Goal: Transaction & Acquisition: Purchase product/service

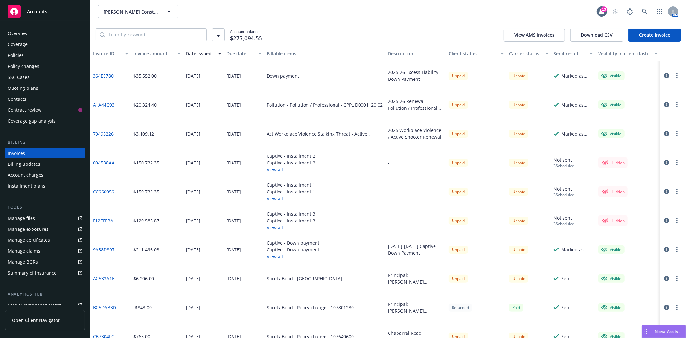
drag, startPoint x: 662, startPoint y: 36, endPoint x: 442, endPoint y: 29, distance: 219.9
click at [442, 29] on div "Account balance $277,094.55 View AMS invoices Download CSV Create Invoice" at bounding box center [388, 34] width 596 height 23
click at [12, 55] on div "Policies" at bounding box center [16, 55] width 16 height 10
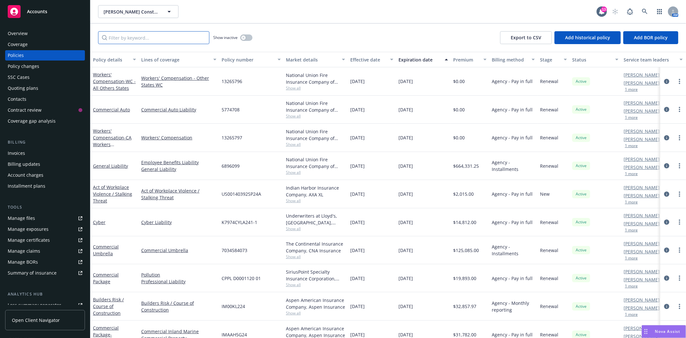
click at [139, 37] on input "Filter by keyword..." at bounding box center [153, 37] width 111 height 13
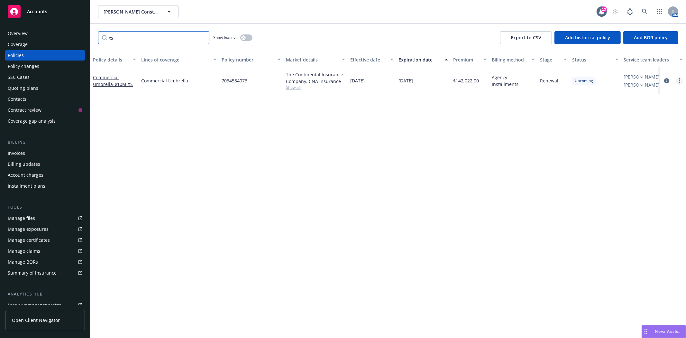
type input "xs"
click at [679, 79] on icon "more" at bounding box center [679, 80] width 1 height 5
click at [678, 79] on link "more" at bounding box center [680, 81] width 8 height 8
click at [671, 79] on div at bounding box center [673, 81] width 21 height 8
click at [665, 79] on icon "circleInformation" at bounding box center [667, 80] width 5 height 5
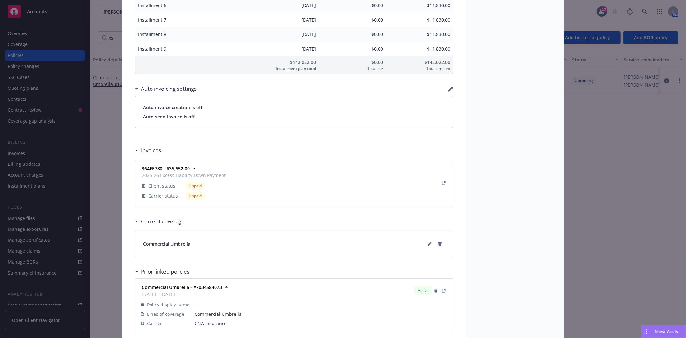
scroll to position [608, 0]
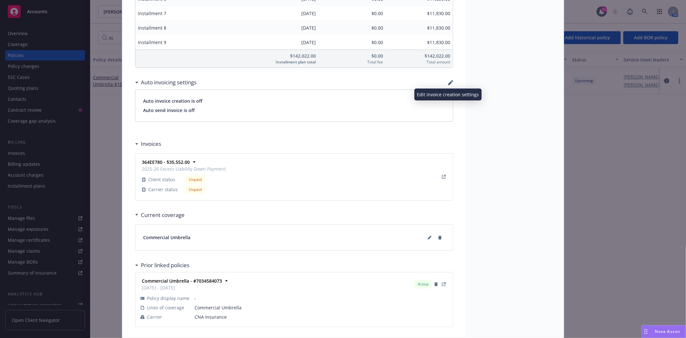
click at [448, 82] on icon "button" at bounding box center [450, 83] width 4 height 4
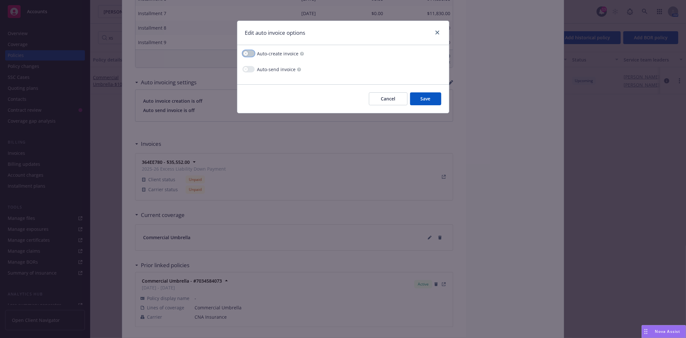
click at [251, 55] on button "button" at bounding box center [249, 53] width 12 height 6
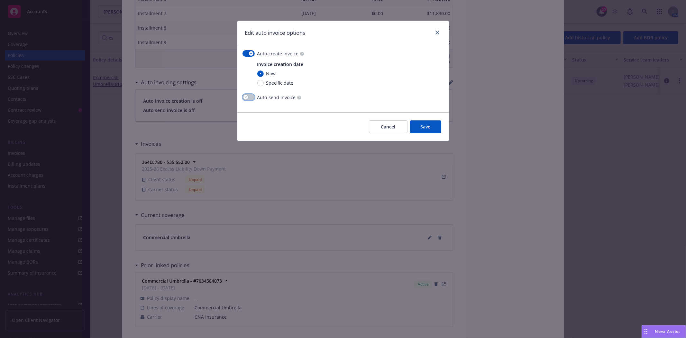
click at [249, 97] on button "button" at bounding box center [249, 97] width 12 height 6
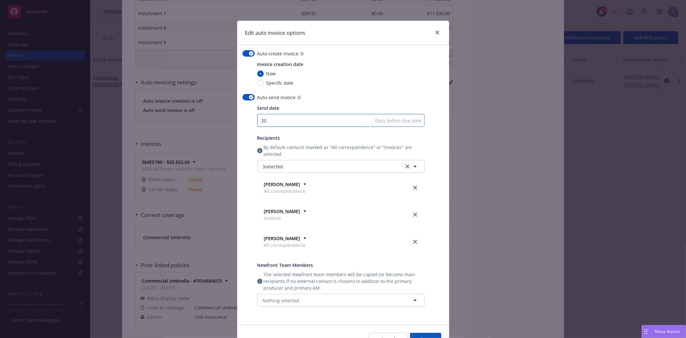
click at [260, 120] on input "20" at bounding box center [340, 120] width 167 height 13
type input "30"
click at [414, 187] on icon "close" at bounding box center [416, 188] width 4 height 4
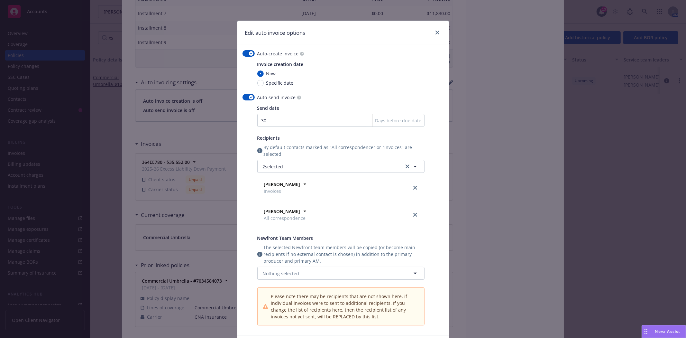
scroll to position [36, 0]
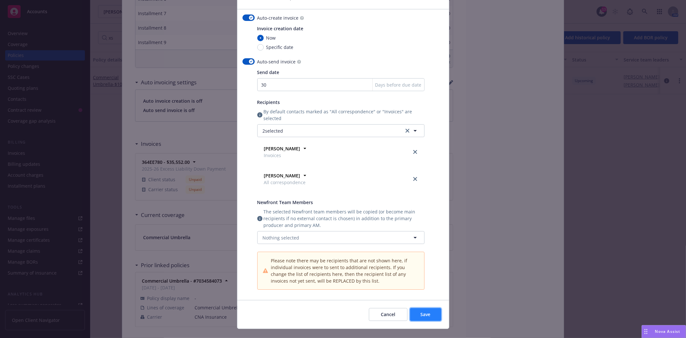
click at [422, 311] on span "Save" at bounding box center [426, 314] width 10 height 6
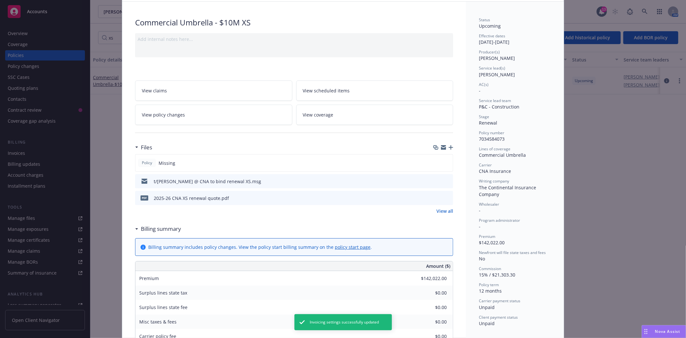
scroll to position [0, 0]
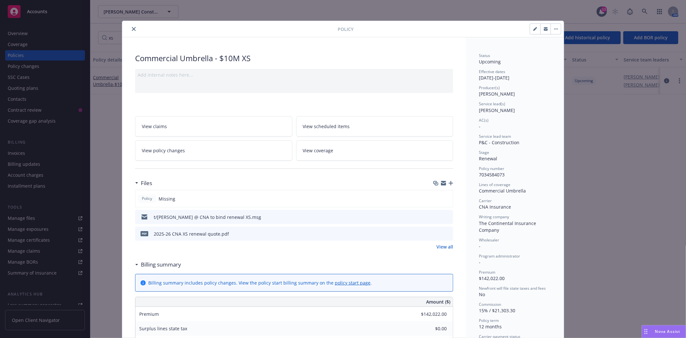
click at [132, 29] on icon "close" at bounding box center [134, 29] width 4 height 4
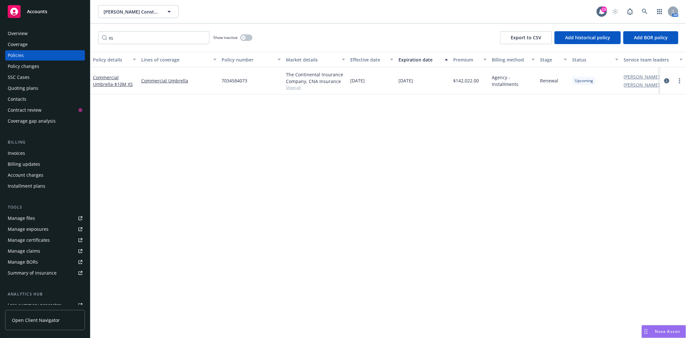
click at [23, 152] on div "Invoices" at bounding box center [16, 153] width 17 height 10
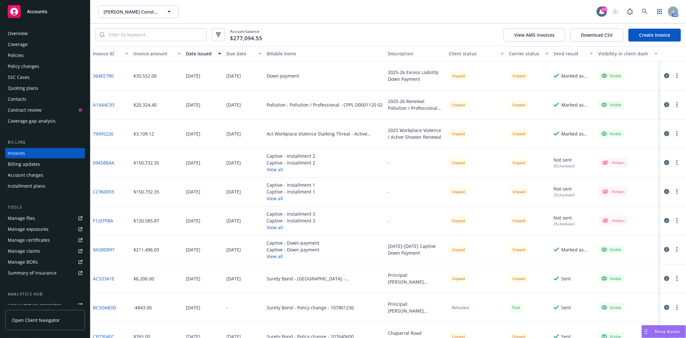
click at [644, 34] on link "Create Invoice" at bounding box center [655, 35] width 52 height 13
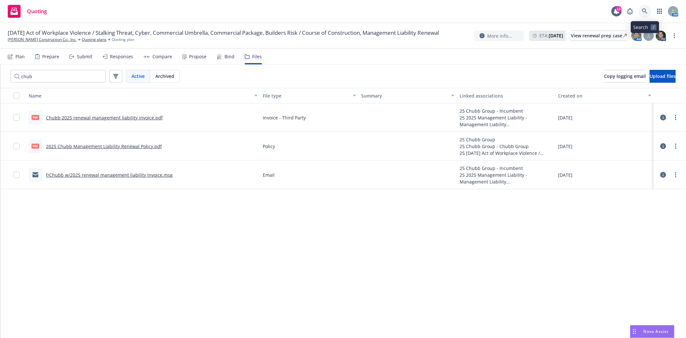
click at [645, 10] on icon at bounding box center [645, 11] width 6 height 6
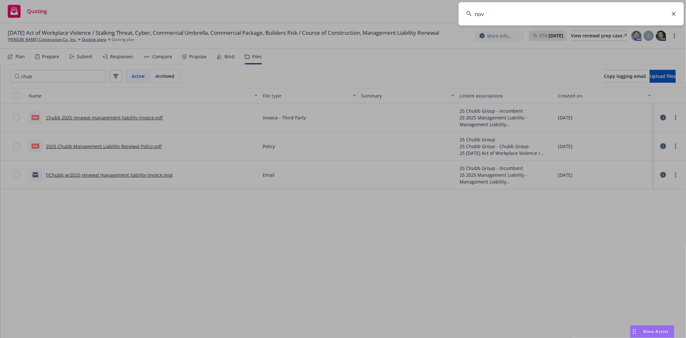
type input "novo"
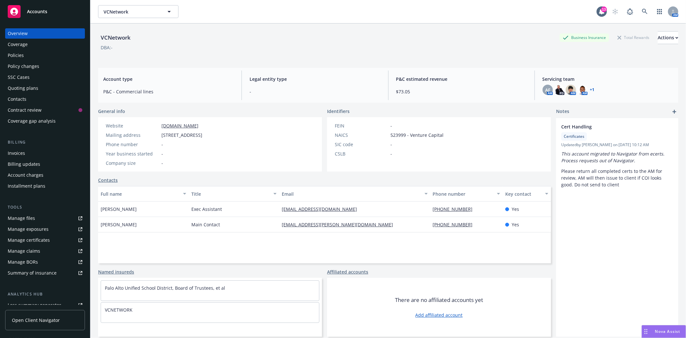
click at [41, 12] on span "Accounts" at bounding box center [37, 11] width 20 height 5
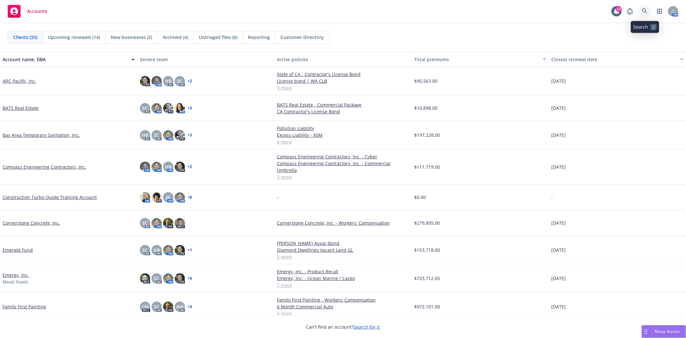
click at [646, 14] on link at bounding box center [645, 11] width 13 height 13
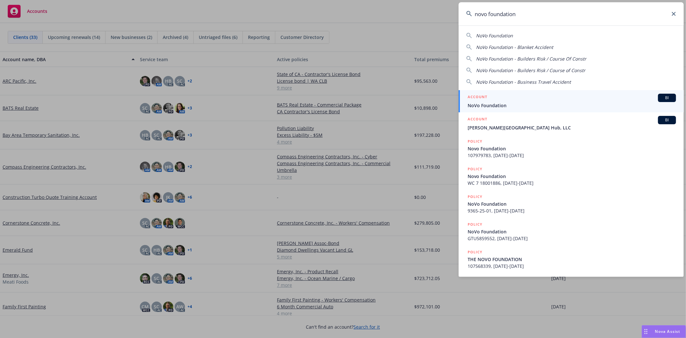
type input "novo foundation"
click at [496, 104] on span "NoVo Foundation" at bounding box center [572, 105] width 209 height 7
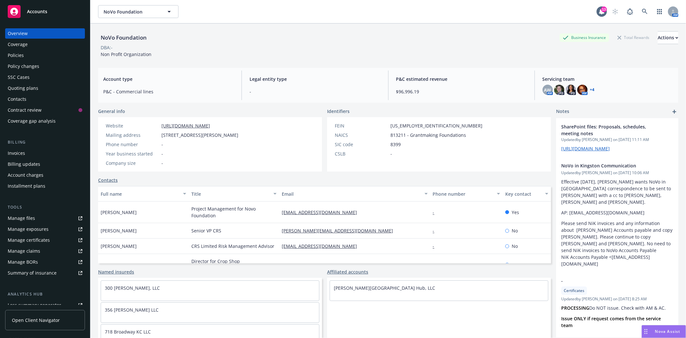
click at [591, 89] on link "+ 4" at bounding box center [593, 90] width 5 height 4
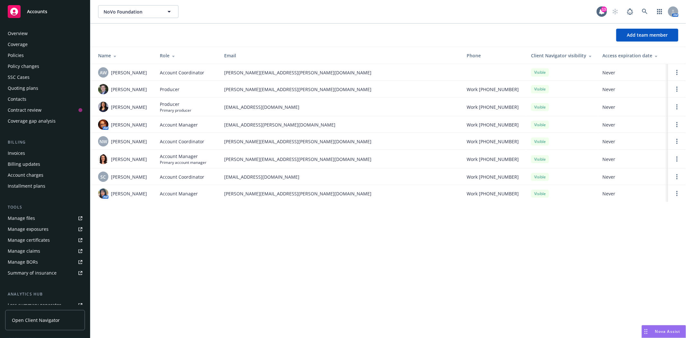
click at [34, 59] on div "Policies" at bounding box center [45, 55] width 75 height 10
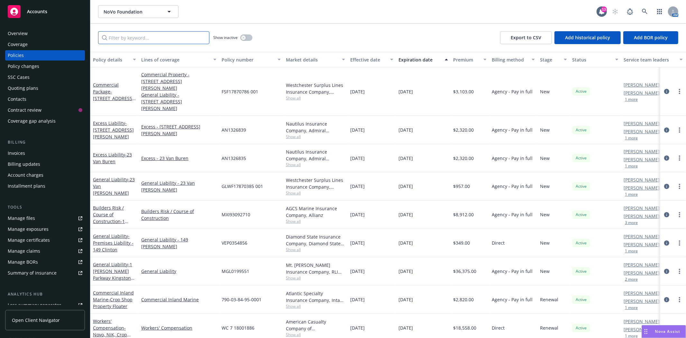
click at [139, 37] on input "Filter by keyword..." at bounding box center [153, 37] width 111 height 13
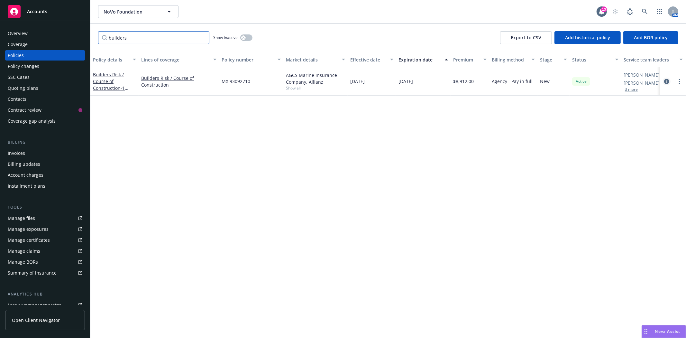
type input "builders"
click at [667, 81] on icon "circleInformation" at bounding box center [667, 81] width 5 height 5
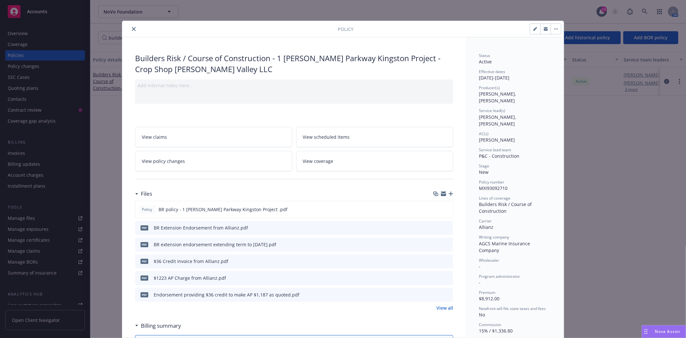
click at [444, 306] on link "View all" at bounding box center [445, 307] width 17 height 7
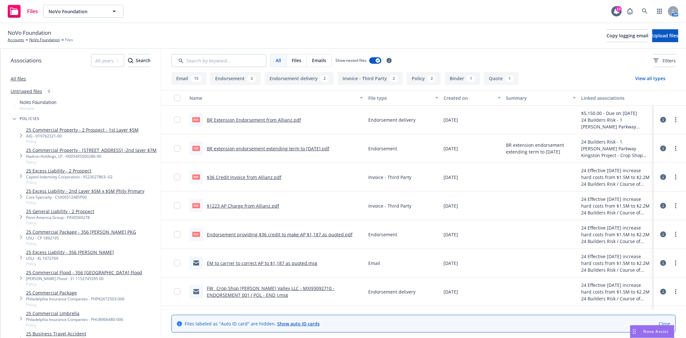
drag, startPoint x: 385, startPoint y: 262, endPoint x: 350, endPoint y: 39, distance: 226.0
click at [350, 39] on div "NoVo Foundation Accounts NoVo Foundation Files Copy logging email Upload files" at bounding box center [343, 36] width 671 height 14
drag, startPoint x: 326, startPoint y: 247, endPoint x: 323, endPoint y: 253, distance: 6.0
click at [323, 253] on div "EM to carrier to correct AP to $1,187 as quoted.msg" at bounding box center [276, 263] width 179 height 29
click at [37, 41] on link "NoVo Foundation" at bounding box center [44, 40] width 31 height 6
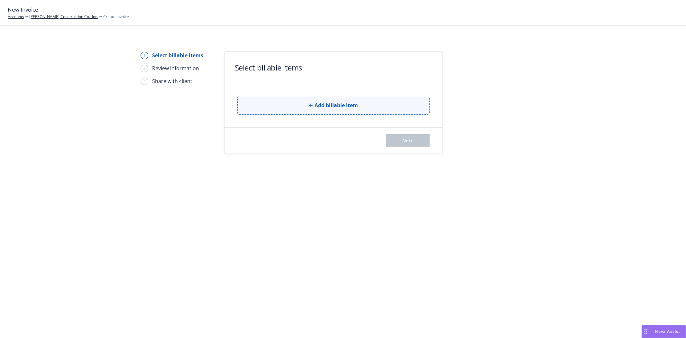
click at [336, 104] on span "Add billable item" at bounding box center [336, 105] width 43 height 8
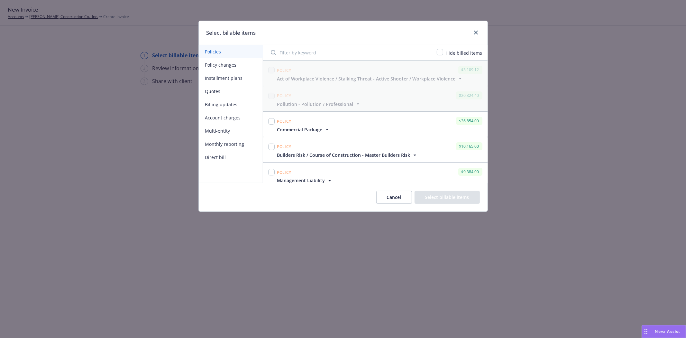
click at [327, 127] on icon "button" at bounding box center [327, 129] width 6 height 6
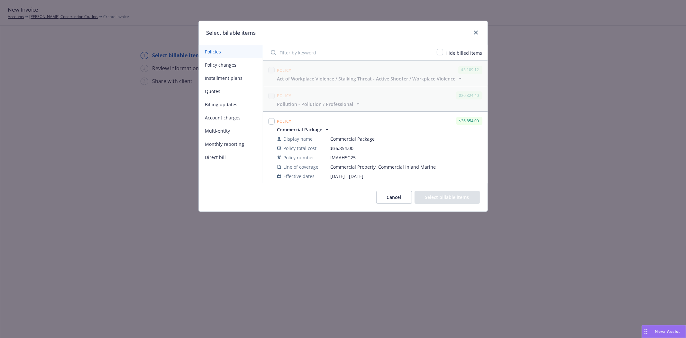
scroll to position [36, 0]
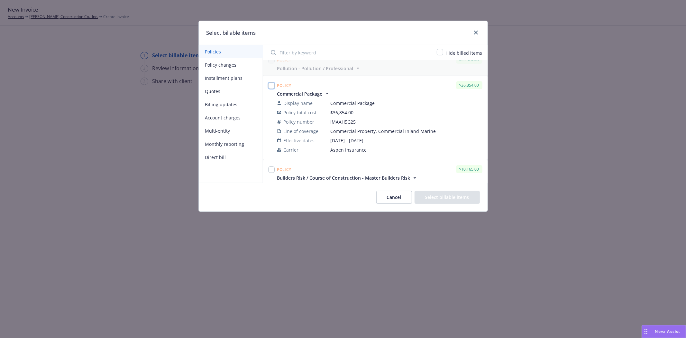
click at [271, 85] on input "checkbox" at bounding box center [271, 85] width 6 height 6
checkbox input "true"
click at [430, 194] on button "Select billable items" at bounding box center [447, 197] width 65 height 13
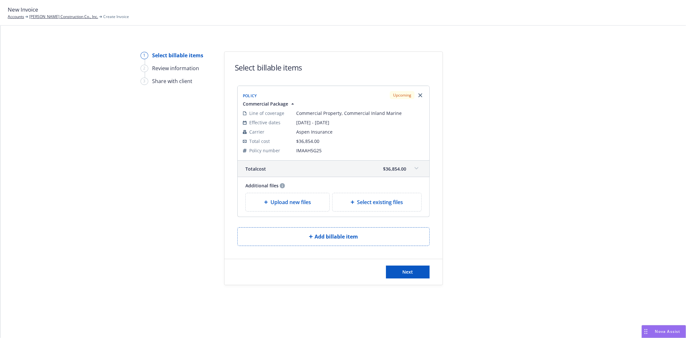
click at [373, 195] on div "Select existing files" at bounding box center [377, 202] width 89 height 18
select select "Invoice - Third Party"
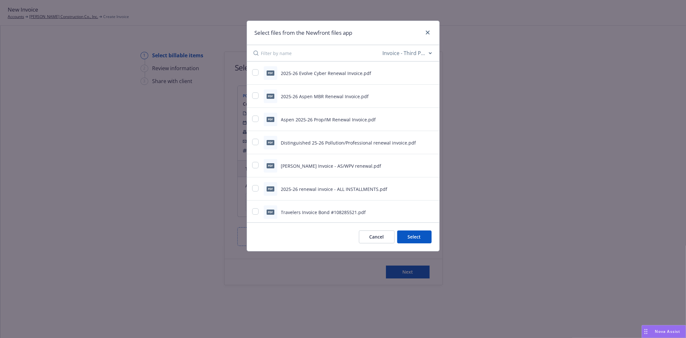
click at [387, 241] on button "Cancel" at bounding box center [377, 236] width 36 height 13
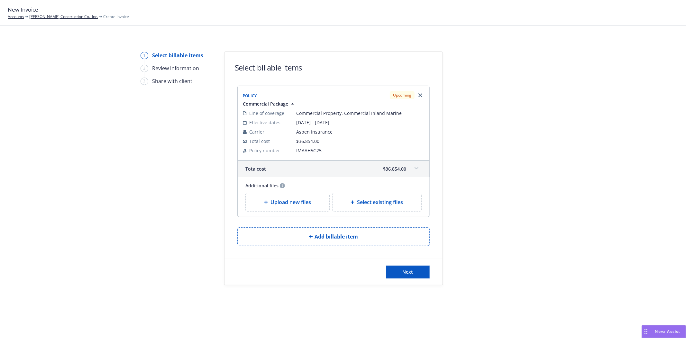
click at [374, 201] on span "Select existing files" at bounding box center [380, 202] width 46 height 8
select select "Invoice - Third Party"
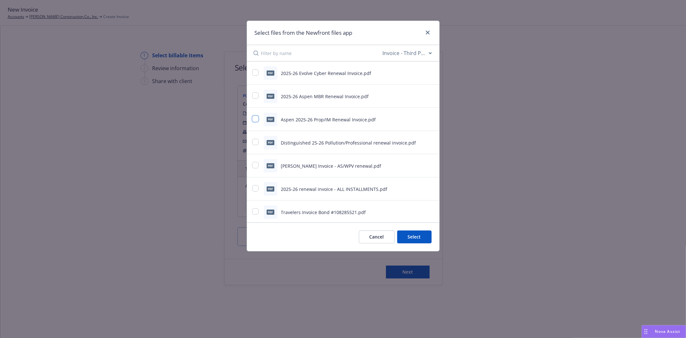
click at [256, 120] on input "checkbox" at bounding box center [255, 119] width 6 height 6
checkbox input "true"
click at [418, 234] on button "Select 1 file" at bounding box center [409, 236] width 46 height 13
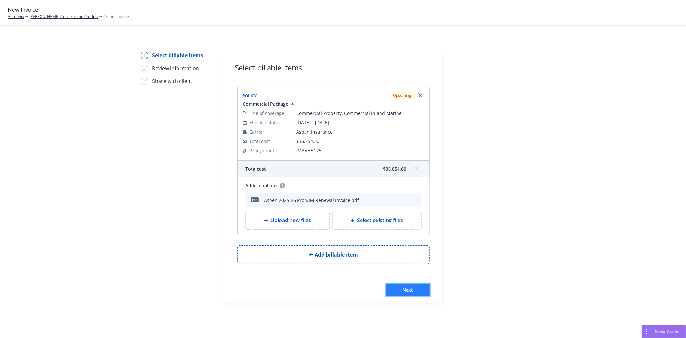
click at [412, 286] on button "Next" at bounding box center [408, 290] width 44 height 13
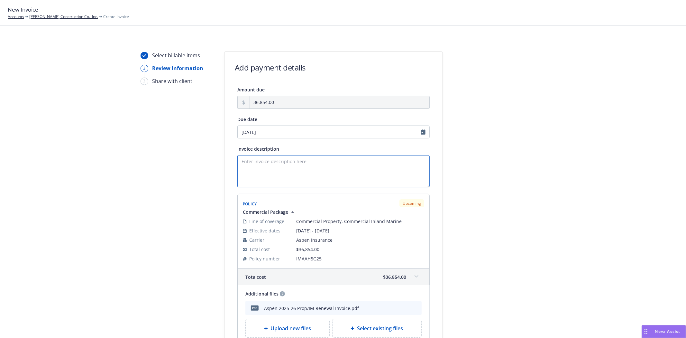
click at [264, 167] on textarea "Invoice description" at bounding box center [334, 171] width 192 height 32
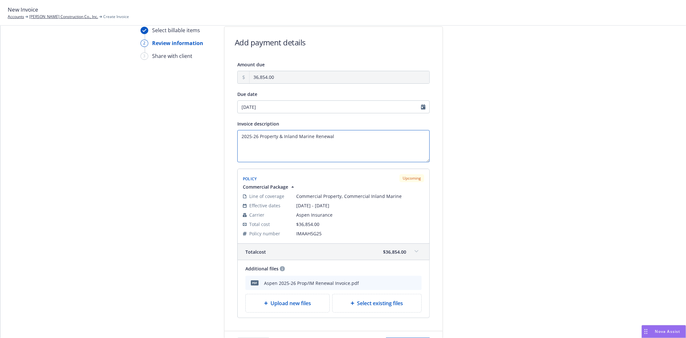
scroll to position [86, 0]
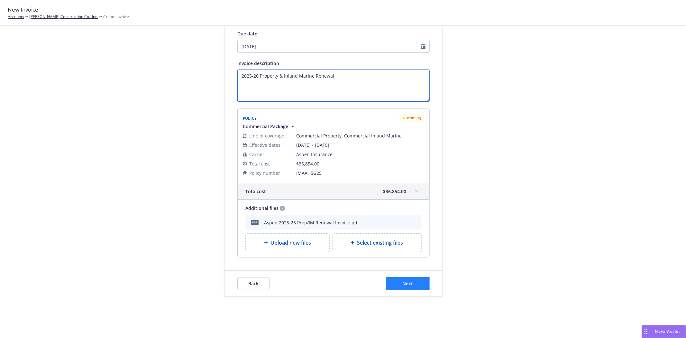
type textarea "2025-26 Property & Inland Marine Renewal"
click at [400, 289] on button "Next" at bounding box center [408, 283] width 44 height 13
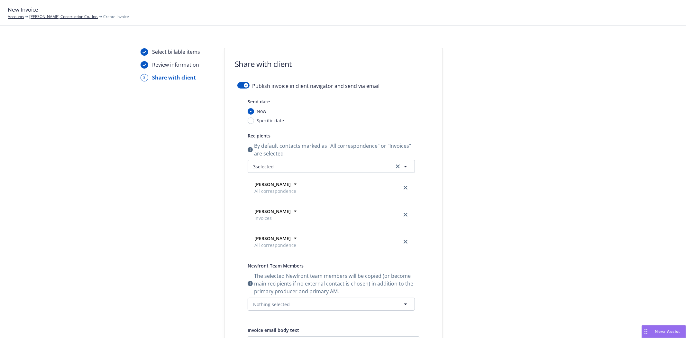
scroll to position [0, 0]
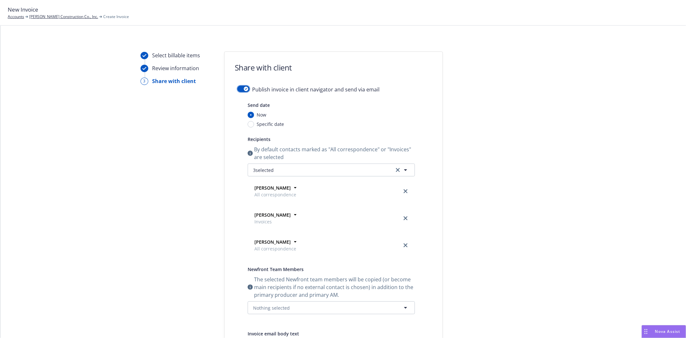
click at [238, 89] on button "button" at bounding box center [244, 89] width 12 height 6
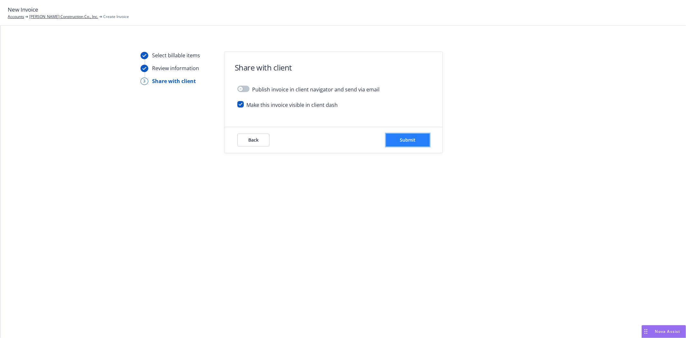
click at [410, 142] on span "Submit" at bounding box center [408, 140] width 16 height 6
